Goal: Transaction & Acquisition: Book appointment/travel/reservation

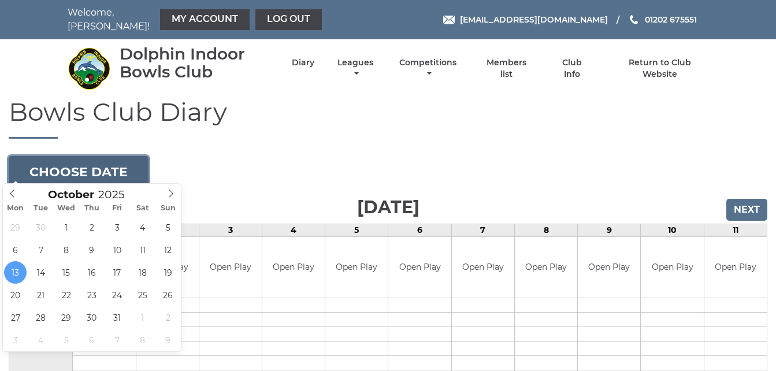
click at [126, 160] on button "Choose date" at bounding box center [79, 171] width 140 height 31
type input "2025-10-06"
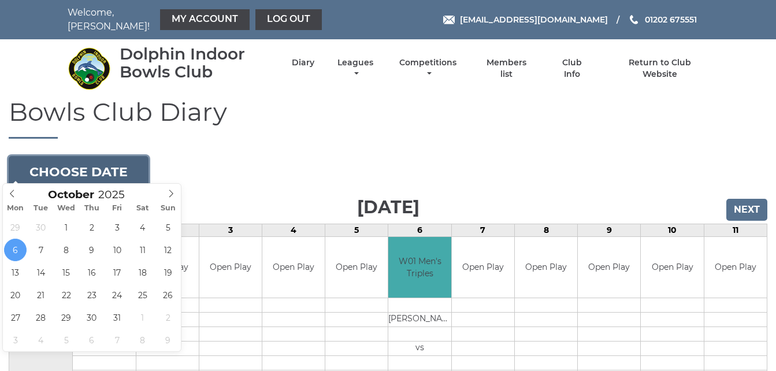
click at [123, 158] on button "Choose date" at bounding box center [79, 171] width 140 height 31
type input "[DATE]"
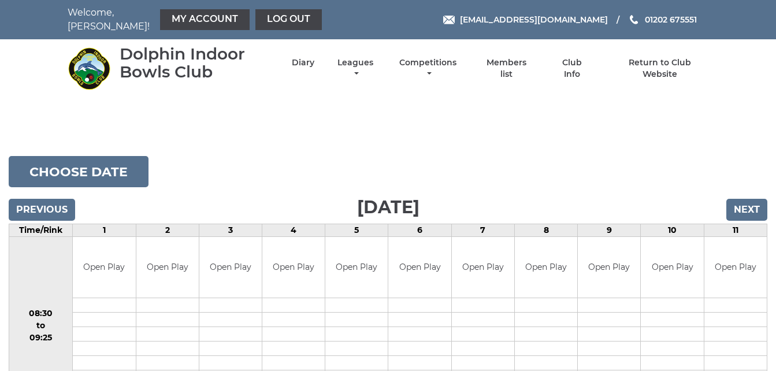
click at [307, 131] on h1 "Bowls Club Diary" at bounding box center [388, 118] width 759 height 41
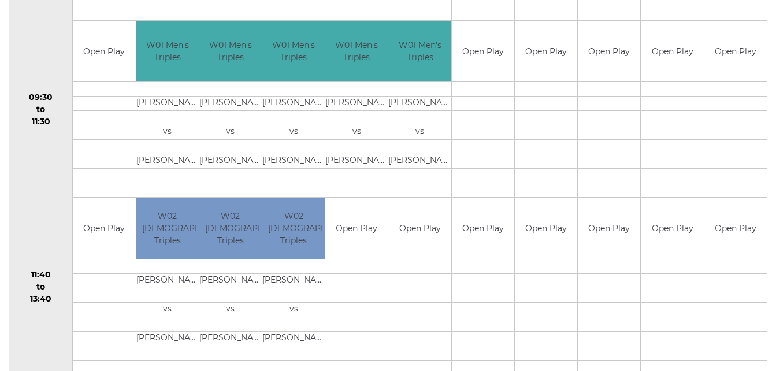
scroll to position [416, 0]
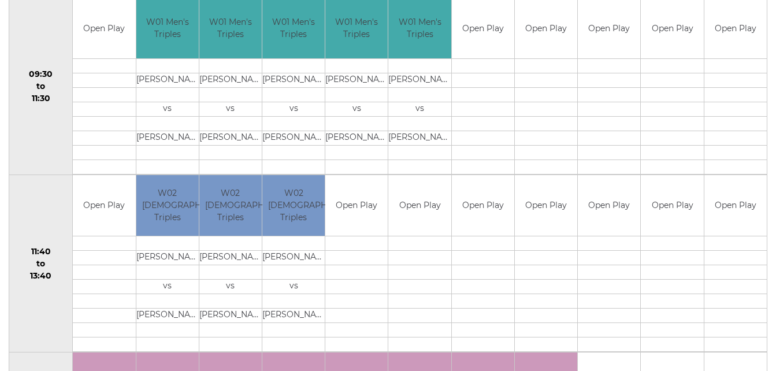
click at [49, 190] on td "11:40 to 13:40" at bounding box center [41, 263] width 64 height 177
click at [95, 182] on td "Open Play" at bounding box center [104, 205] width 62 height 61
click at [36, 181] on td "11:40 to 13:40" at bounding box center [41, 263] width 64 height 177
click at [59, 209] on td "11:40 to 13:40" at bounding box center [41, 263] width 64 height 177
click at [52, 195] on td "11:40 to 13:40" at bounding box center [41, 263] width 64 height 177
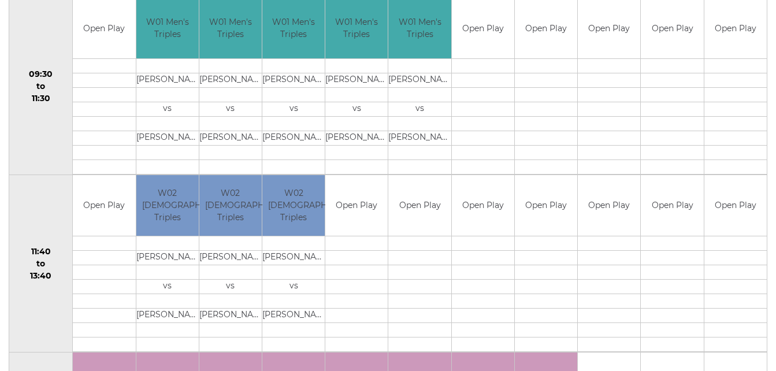
click at [55, 192] on td "11:40 to 13:40" at bounding box center [41, 263] width 64 height 177
click at [40, 199] on td "11:40 to 13:40" at bounding box center [41, 263] width 64 height 177
click at [45, 204] on td "11:40 to 13:40" at bounding box center [41, 263] width 64 height 177
click at [46, 186] on td "11:40 to 13:40" at bounding box center [41, 263] width 64 height 177
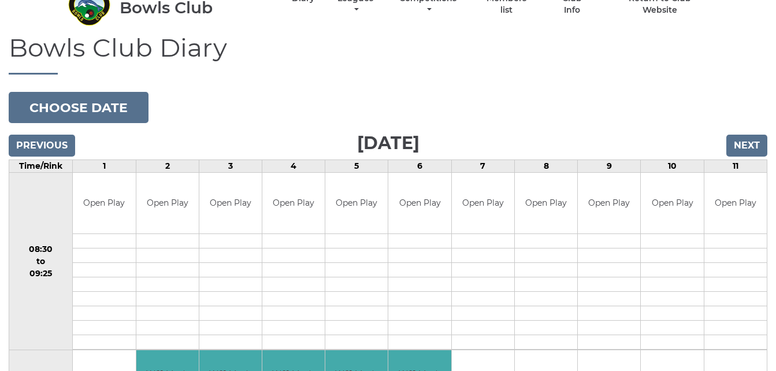
scroll to position [0, 0]
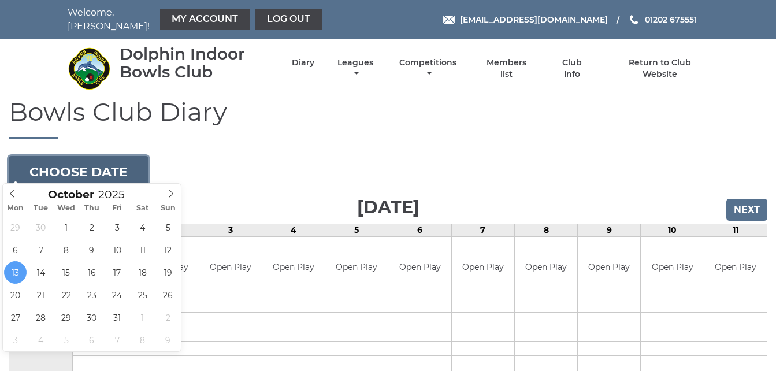
click at [125, 166] on button "Choose date" at bounding box center [79, 171] width 140 height 31
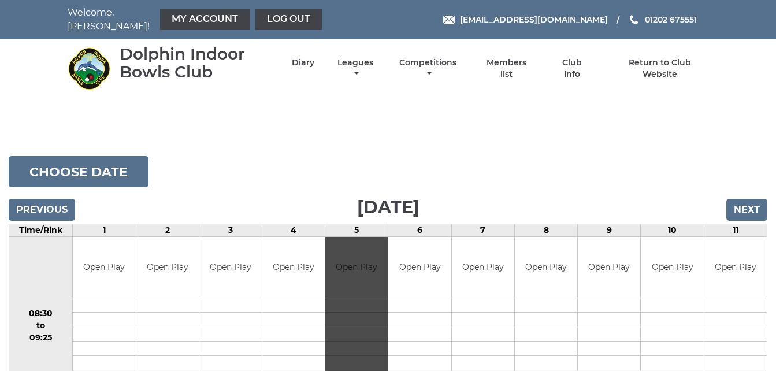
drag, startPoint x: 0, startPoint y: 0, endPoint x: 375, endPoint y: 297, distance: 478.1
click at [362, 98] on h1 "Bowls Club Diary" at bounding box center [388, 118] width 759 height 41
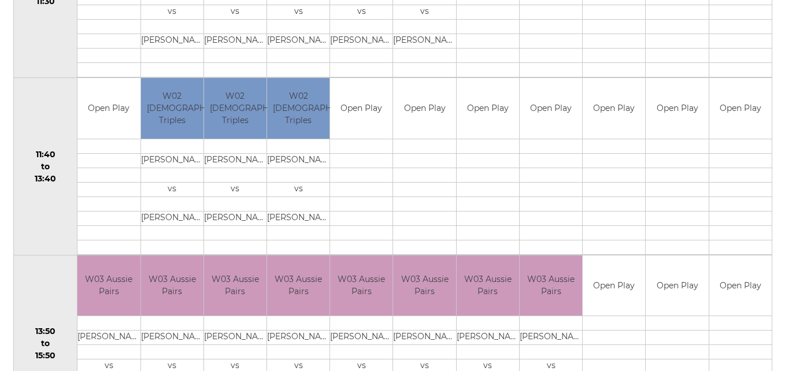
scroll to position [532, 0]
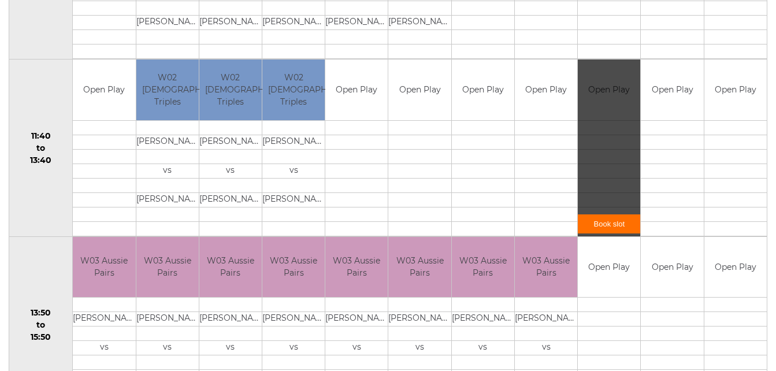
click at [598, 220] on link "Book slot" at bounding box center [609, 223] width 62 height 19
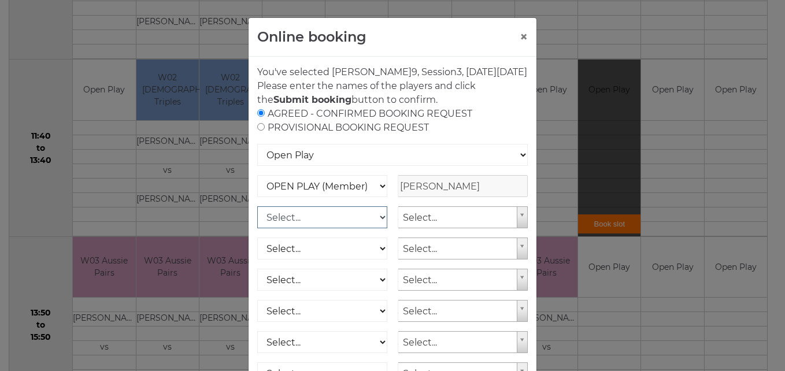
click at [376, 228] on select "Select... OPEN PLAY (Member) OPEN PLAY (Visitor) SPOONS (Member) SPOONS (Visito…" at bounding box center [322, 217] width 130 height 22
select select "1_12"
click at [257, 220] on select "Select... OPEN PLAY (Member) OPEN PLAY (Visitor) SPOONS (Member) SPOONS (Visito…" at bounding box center [322, 217] width 130 height 22
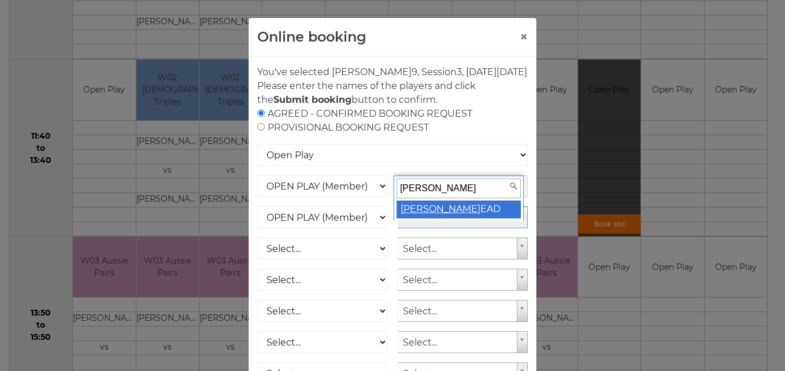
type input "mary h"
select select "1797"
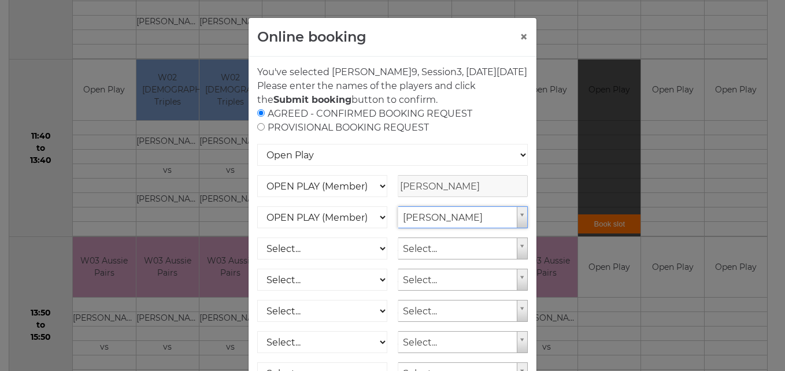
click at [492, 127] on div "AGREED - CONFIRMED BOOKING REQUEST PROVISIONAL BOOKING REQUEST" at bounding box center [392, 121] width 271 height 28
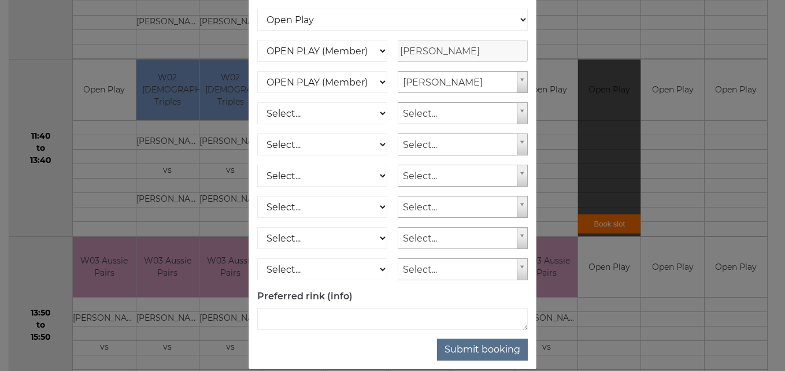
scroll to position [165, 0]
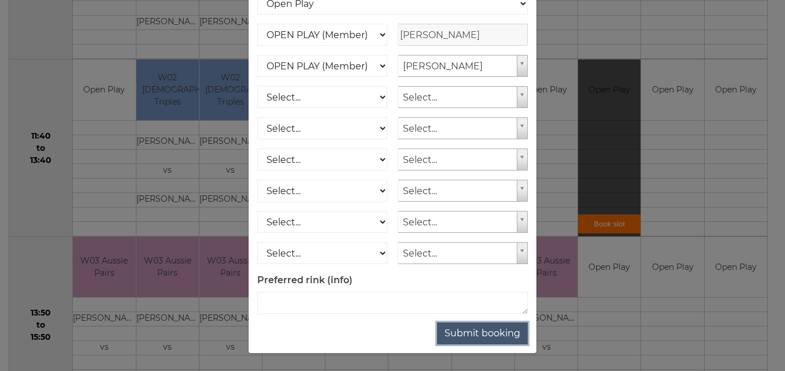
click at [503, 332] on button "Submit booking" at bounding box center [482, 334] width 91 height 22
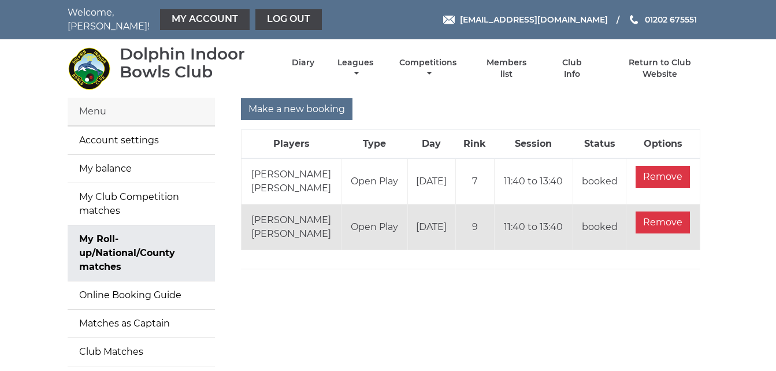
click at [487, 98] on div at bounding box center [470, 98] width 477 height 1
click at [458, 106] on div "Make a new booking" at bounding box center [471, 109] width 460 height 22
click at [272, 20] on link "Log out" at bounding box center [288, 19] width 66 height 21
